Goal: Learn about a topic

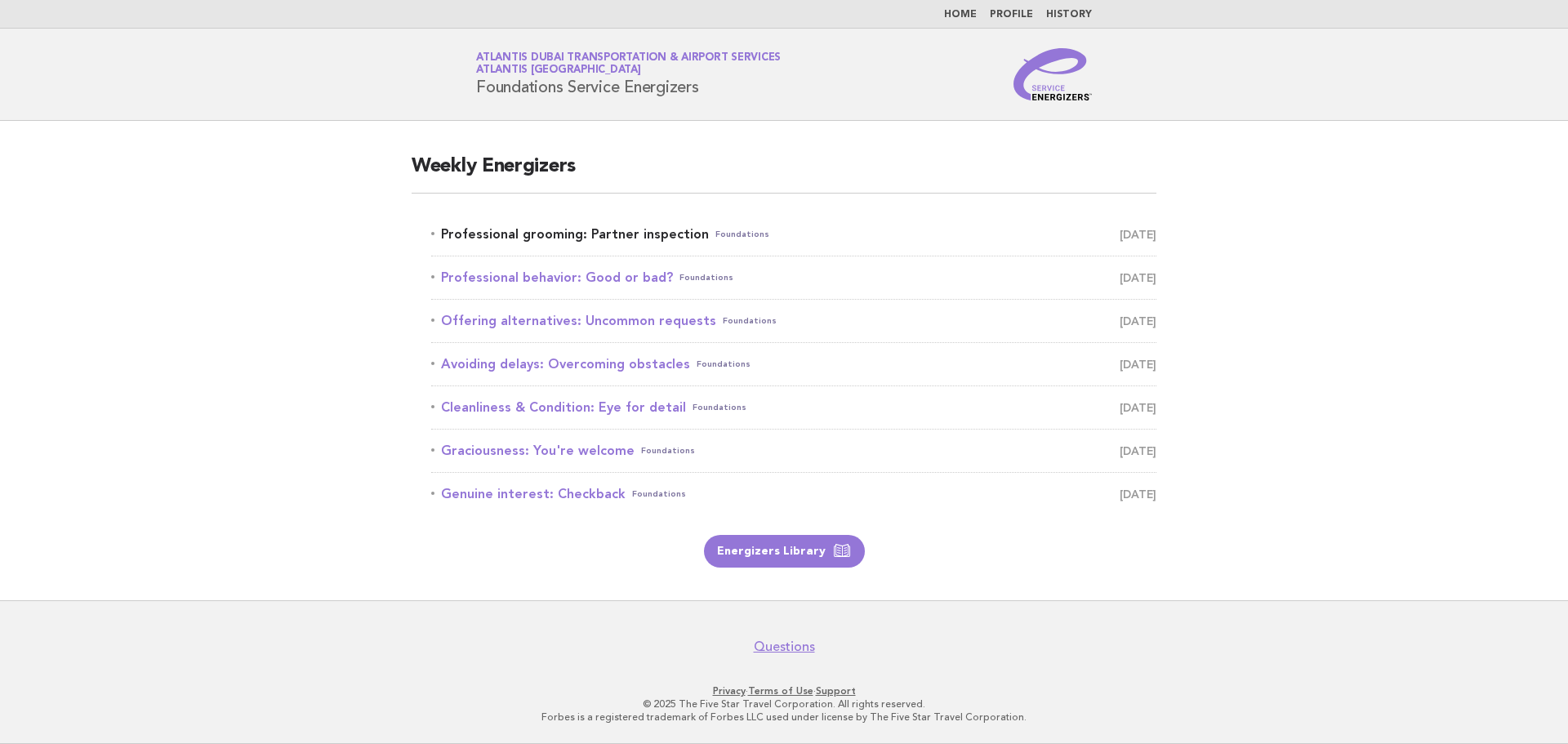
click at [672, 235] on link "Professional grooming: Partner inspection Foundations [DATE]" at bounding box center [794, 234] width 725 height 23
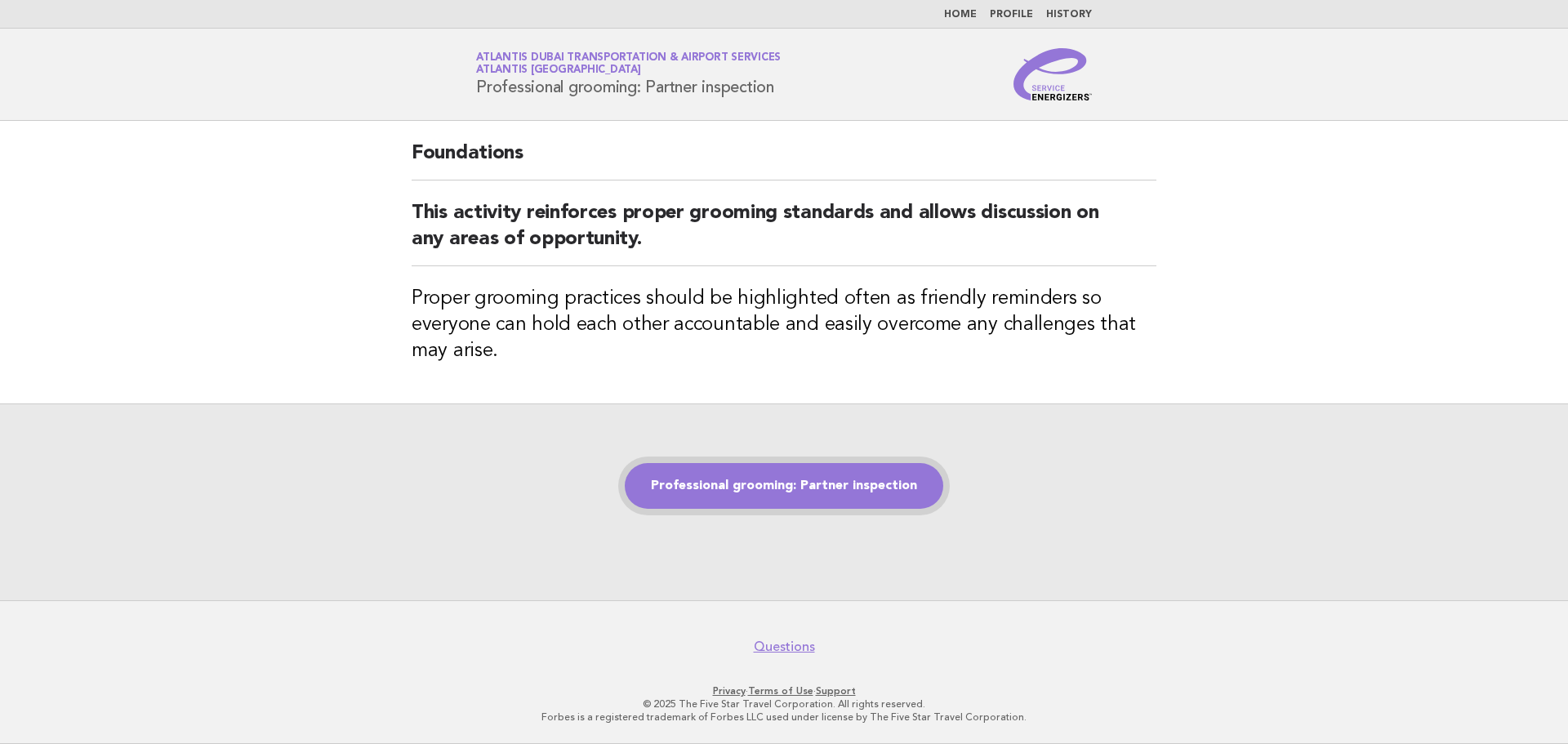
click at [891, 481] on link "Professional grooming: Partner inspection" at bounding box center [784, 486] width 319 height 46
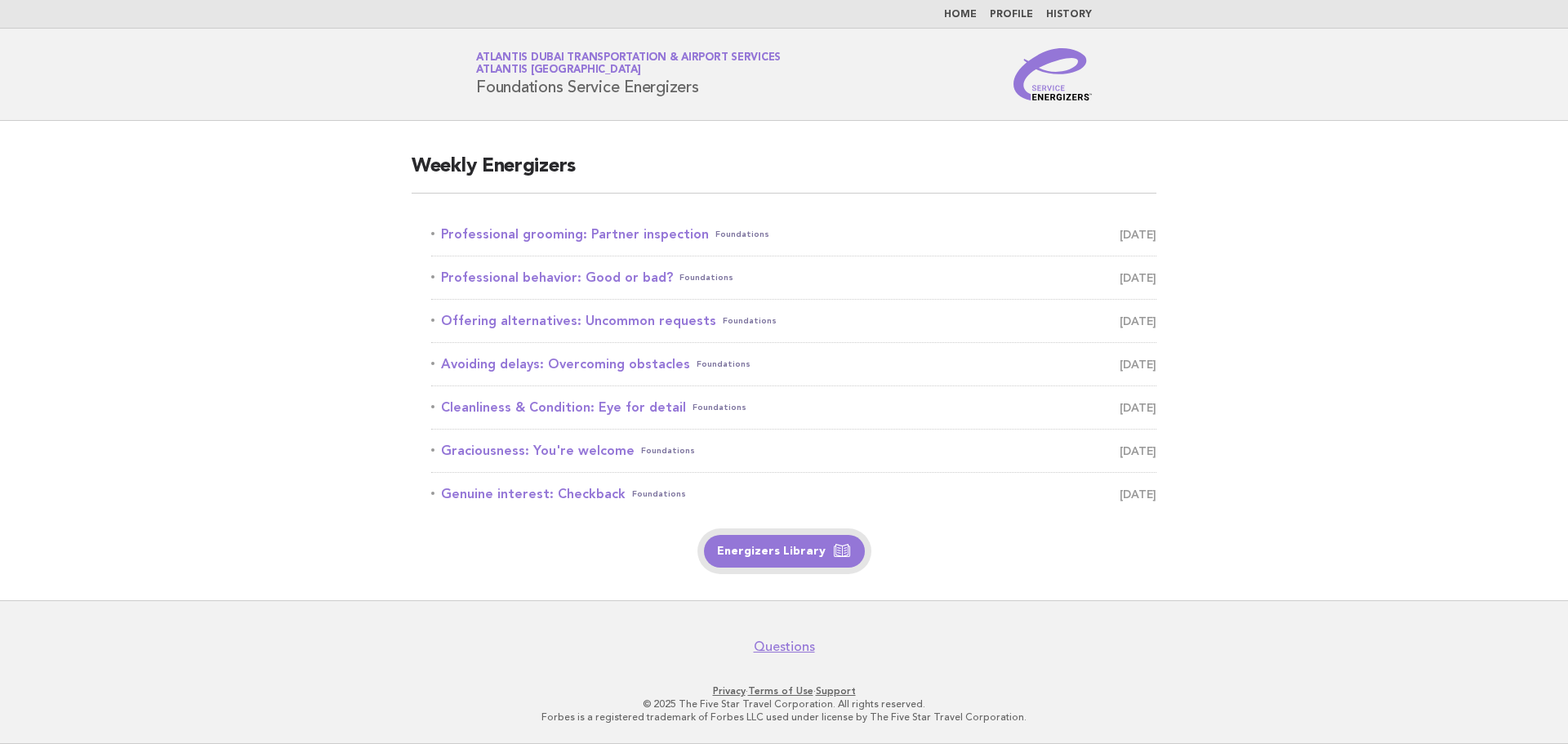
click at [750, 556] on link "Energizers Library" at bounding box center [784, 551] width 161 height 33
